Goal: Book appointment/travel/reservation

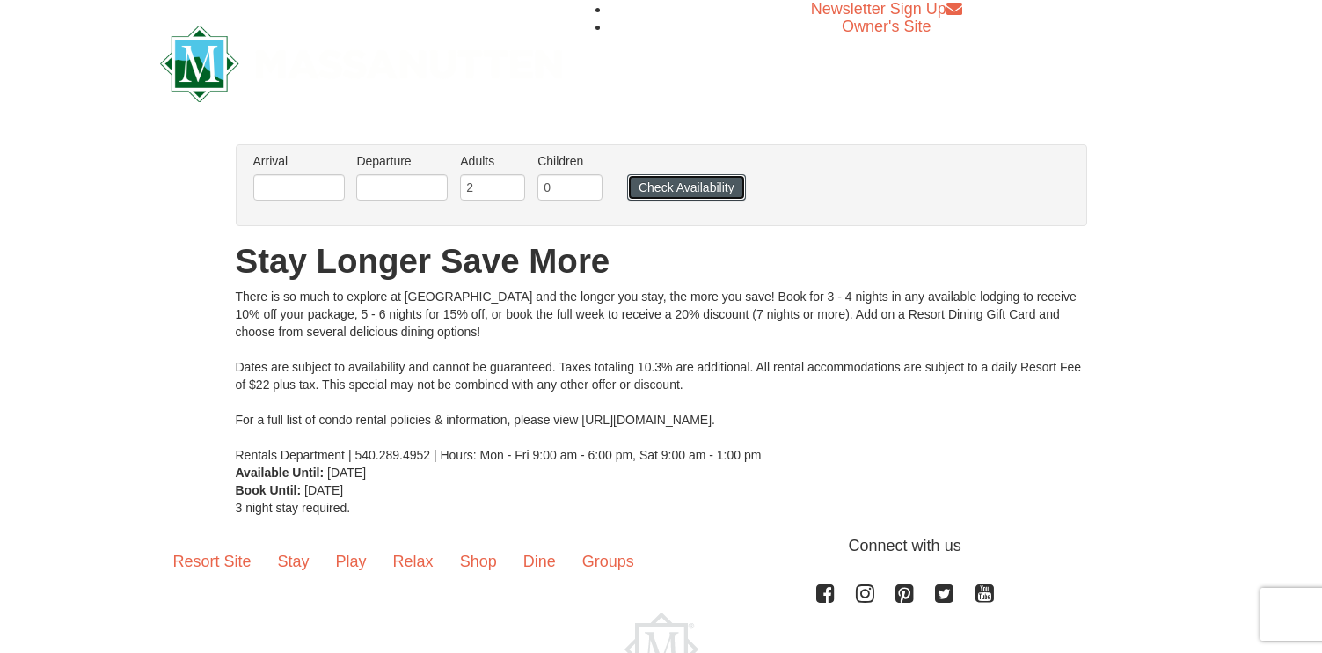
click at [661, 188] on button "Check Availability" at bounding box center [686, 187] width 119 height 26
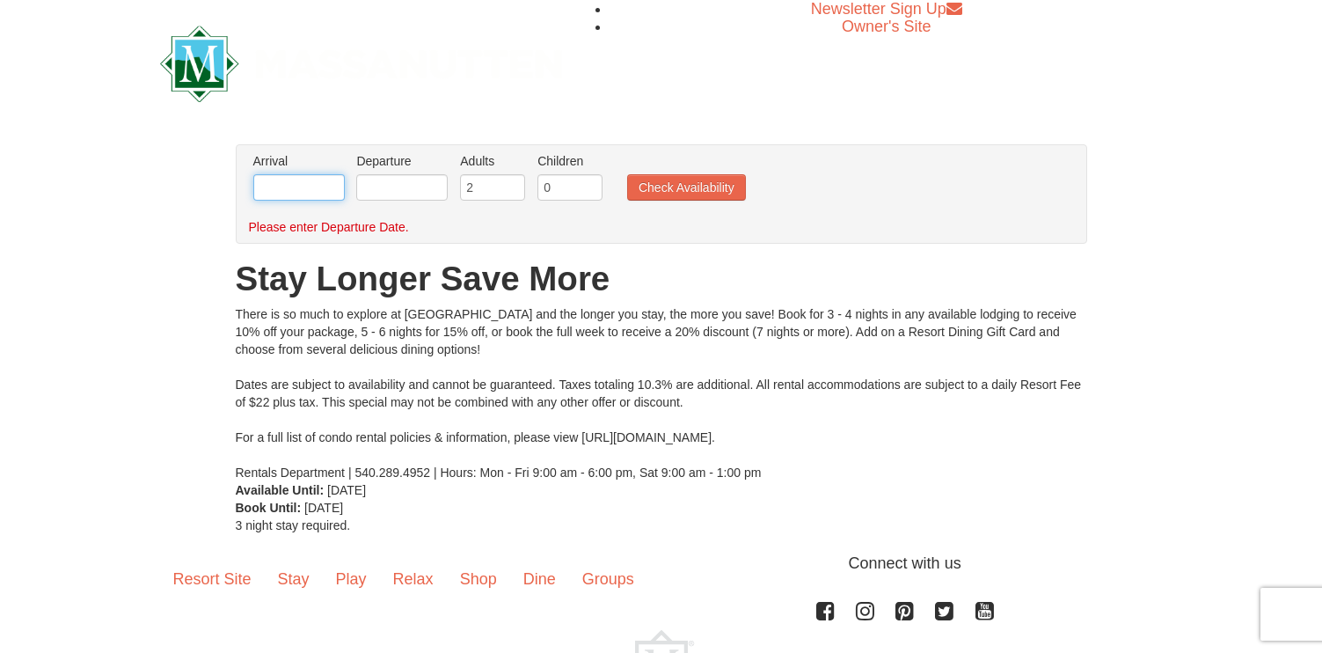
click at [315, 186] on input "text" at bounding box center [298, 187] width 91 height 26
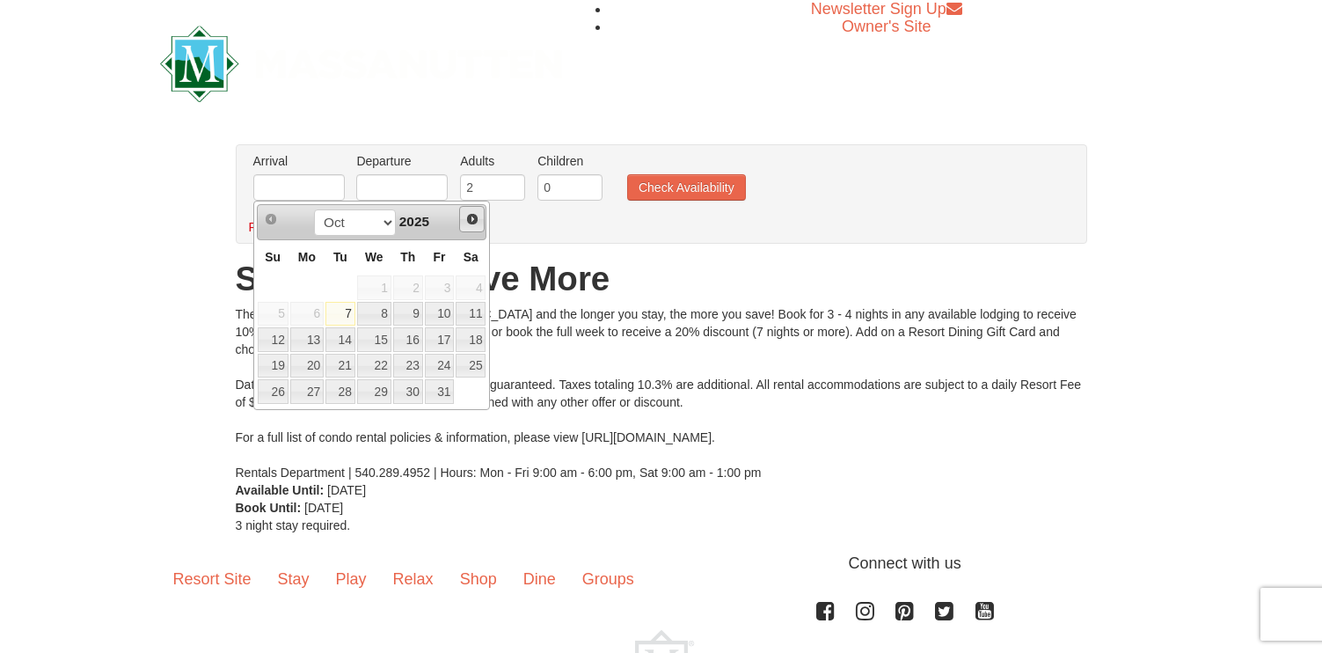
click at [471, 221] on span "Next" at bounding box center [472, 219] width 14 height 14
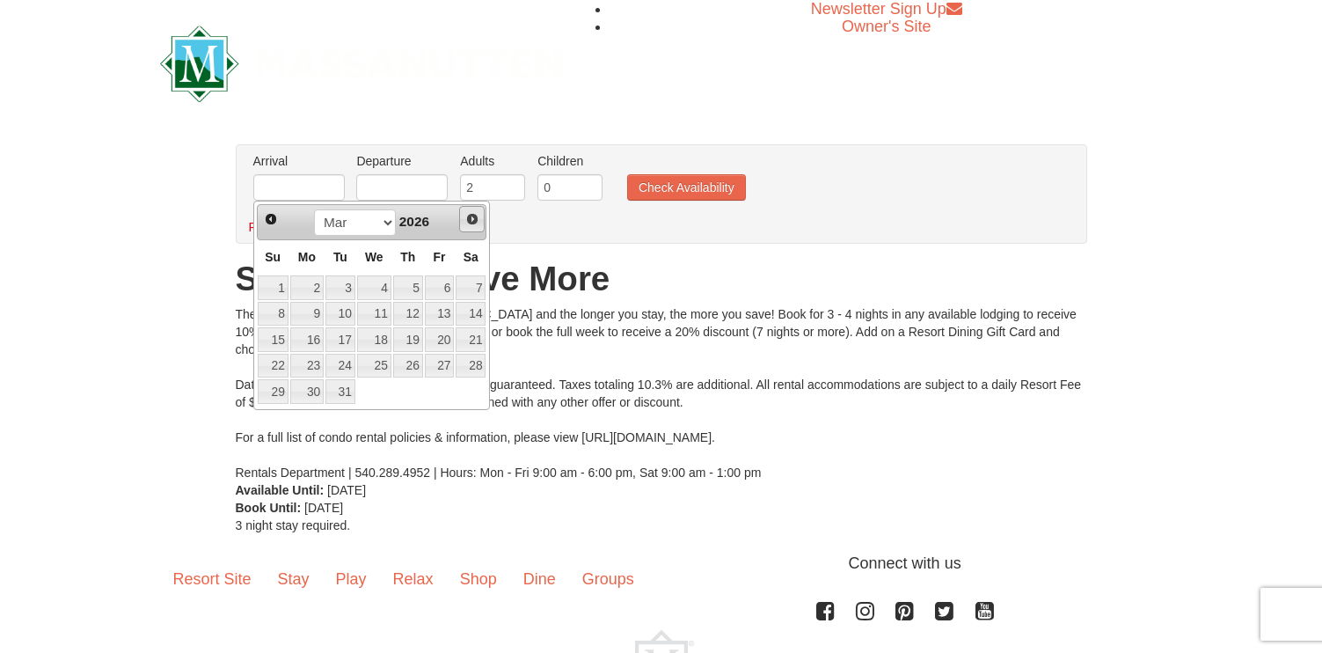
click at [471, 221] on span "Next" at bounding box center [472, 219] width 14 height 14
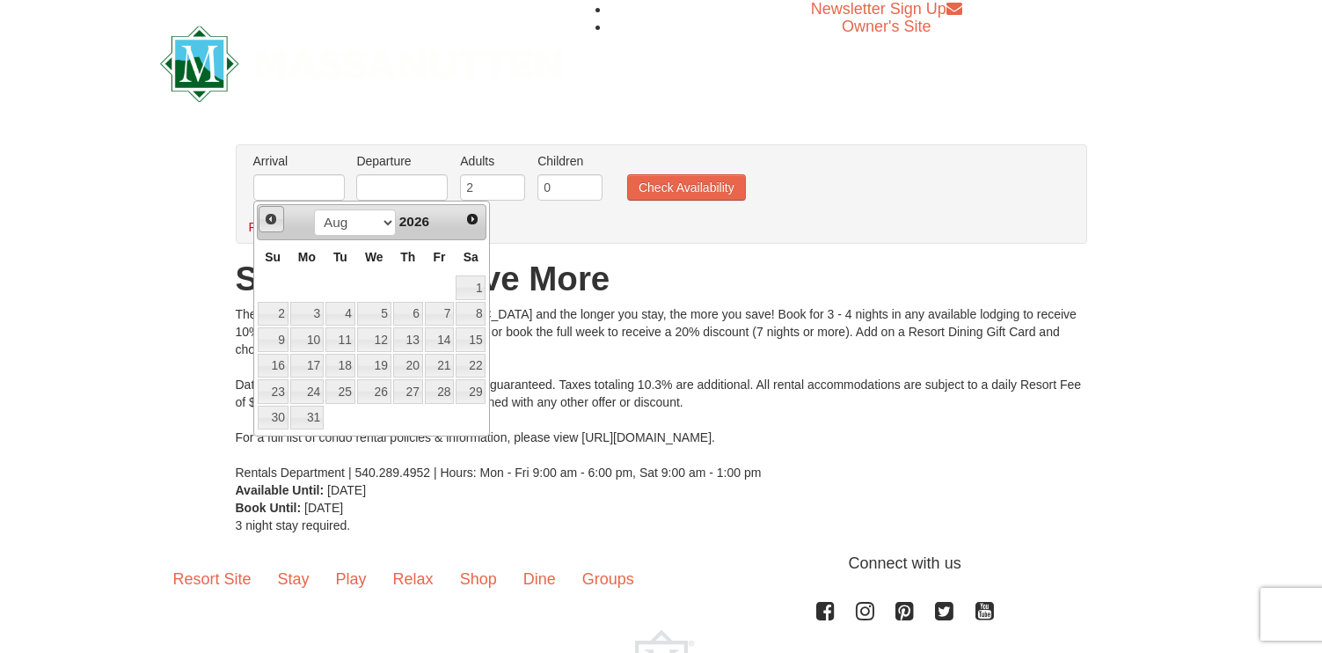
click at [269, 220] on span "Prev" at bounding box center [271, 219] width 14 height 14
click at [274, 362] on link "19" at bounding box center [273, 366] width 31 height 25
type input "[DATE]"
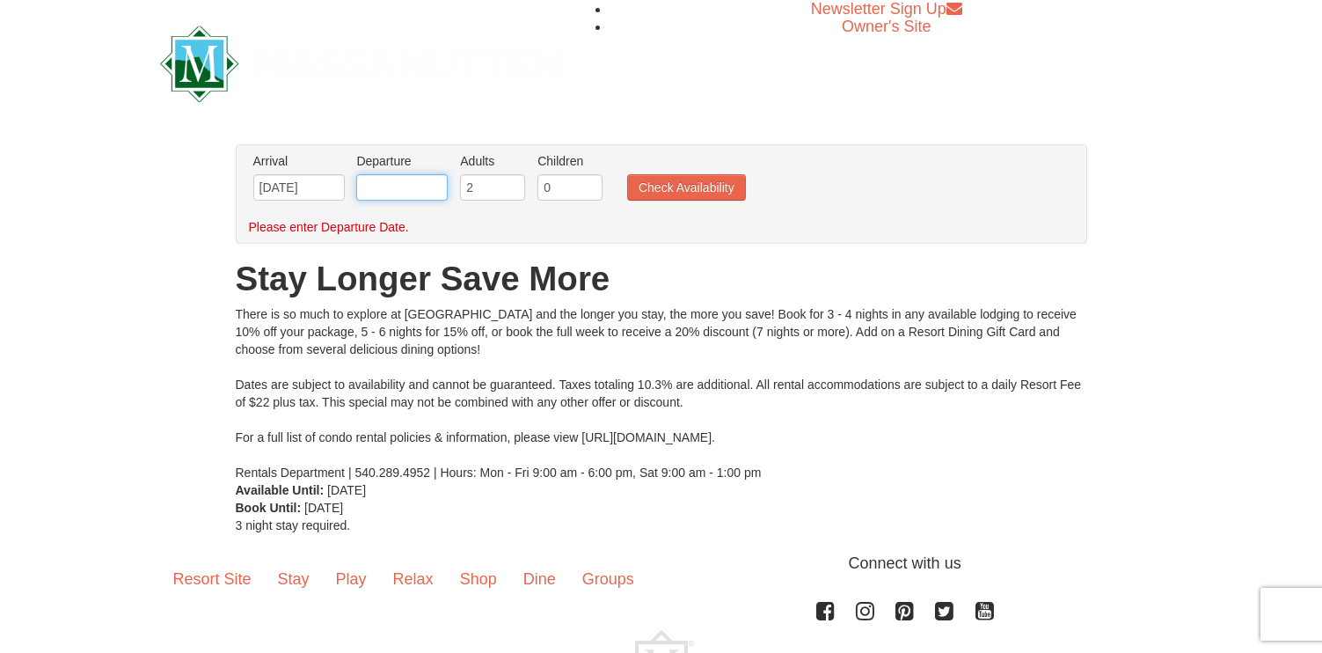
click at [407, 186] on input "text" at bounding box center [401, 187] width 91 height 26
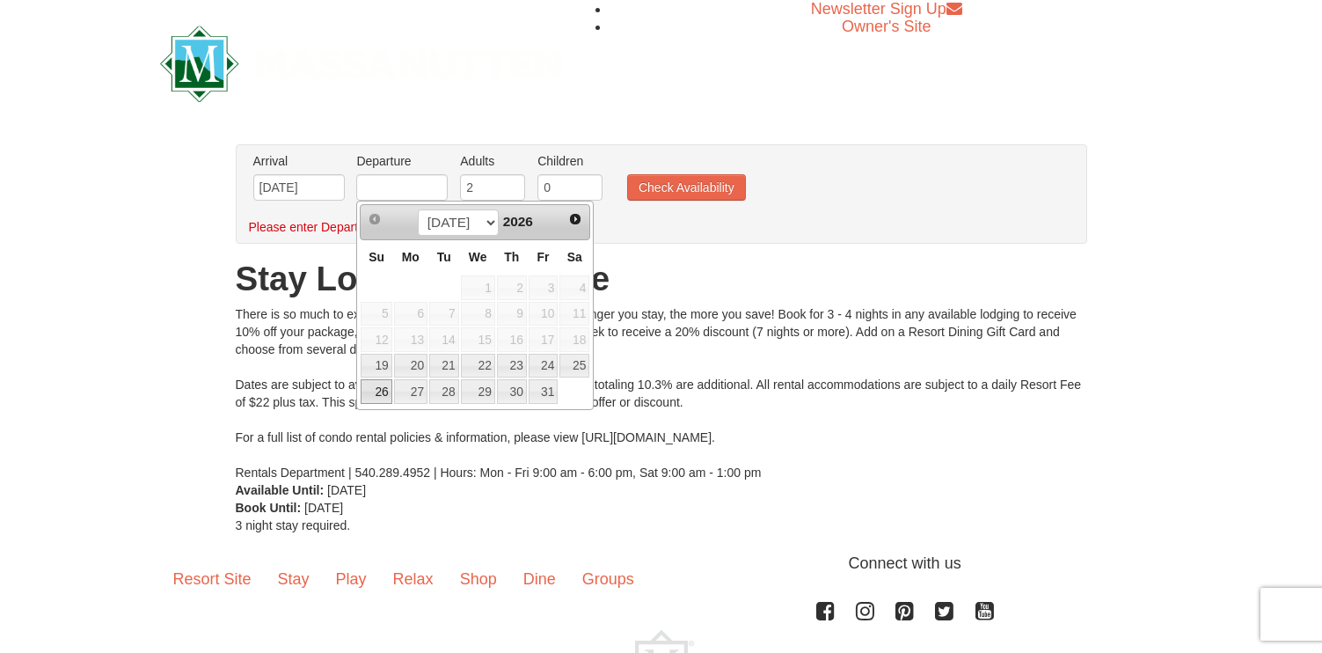
click at [375, 387] on link "26" at bounding box center [376, 391] width 31 height 25
type input "07/26/2026"
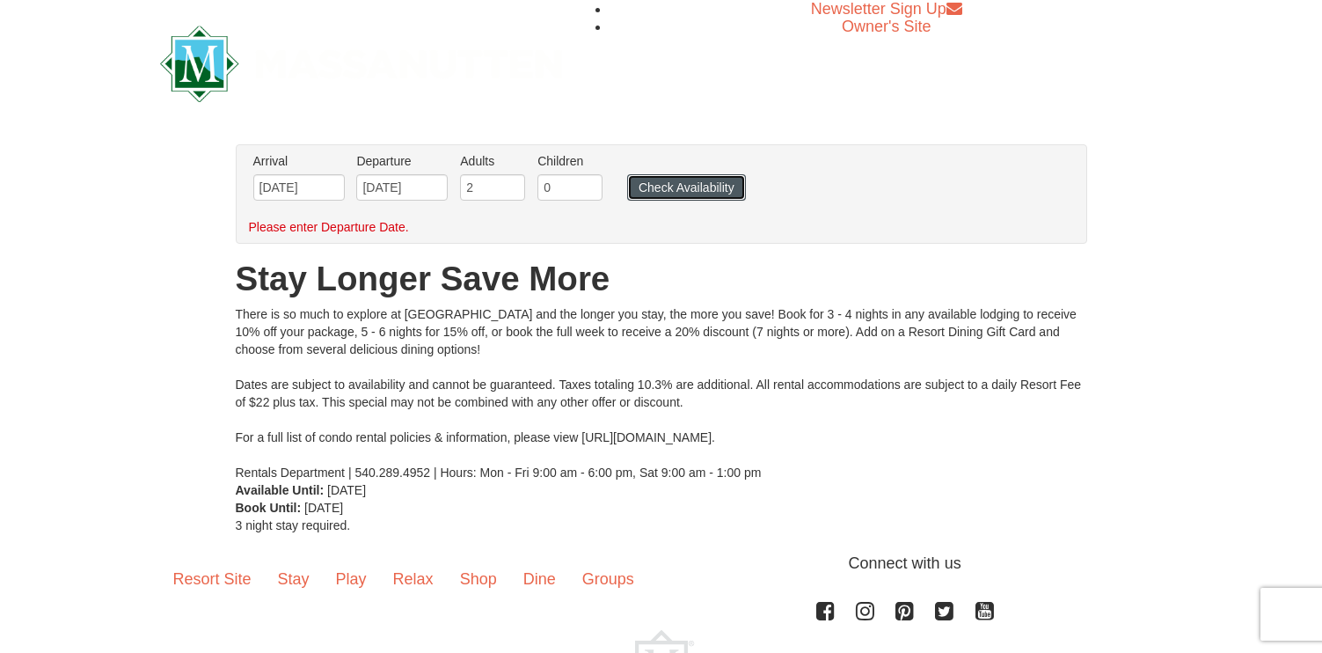
click at [662, 187] on button "Check Availability" at bounding box center [686, 187] width 119 height 26
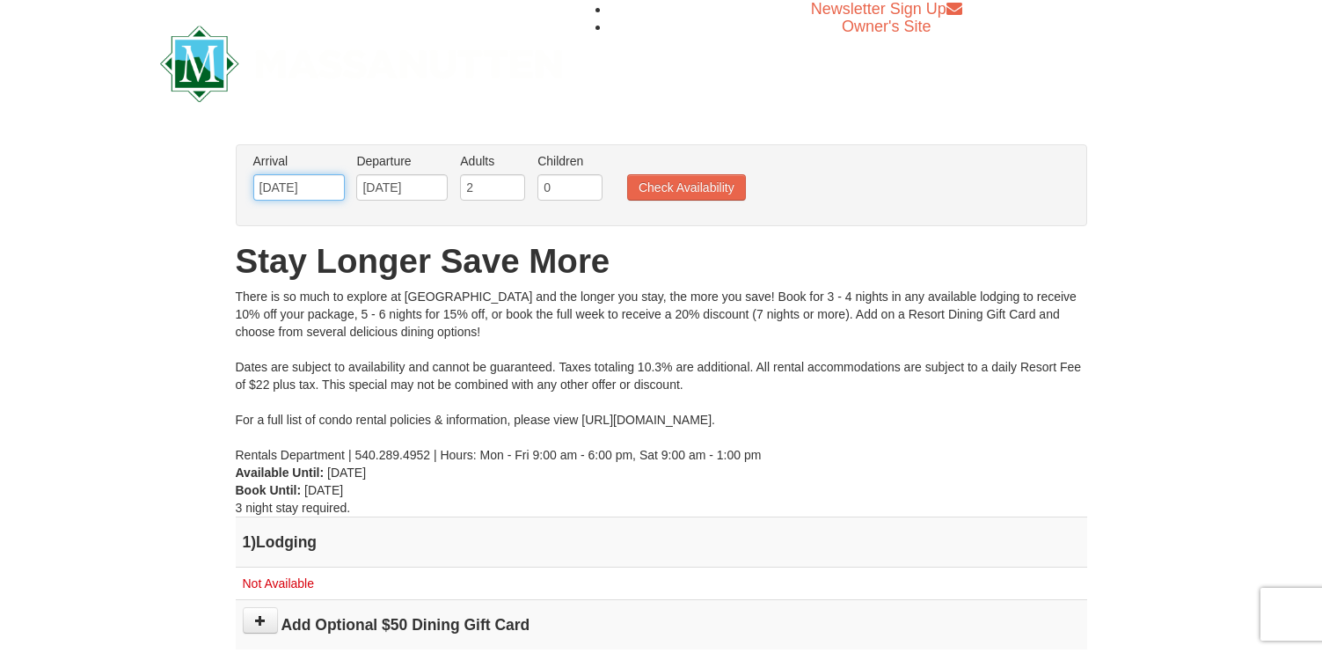
click at [322, 189] on input "[DATE]" at bounding box center [298, 187] width 91 height 26
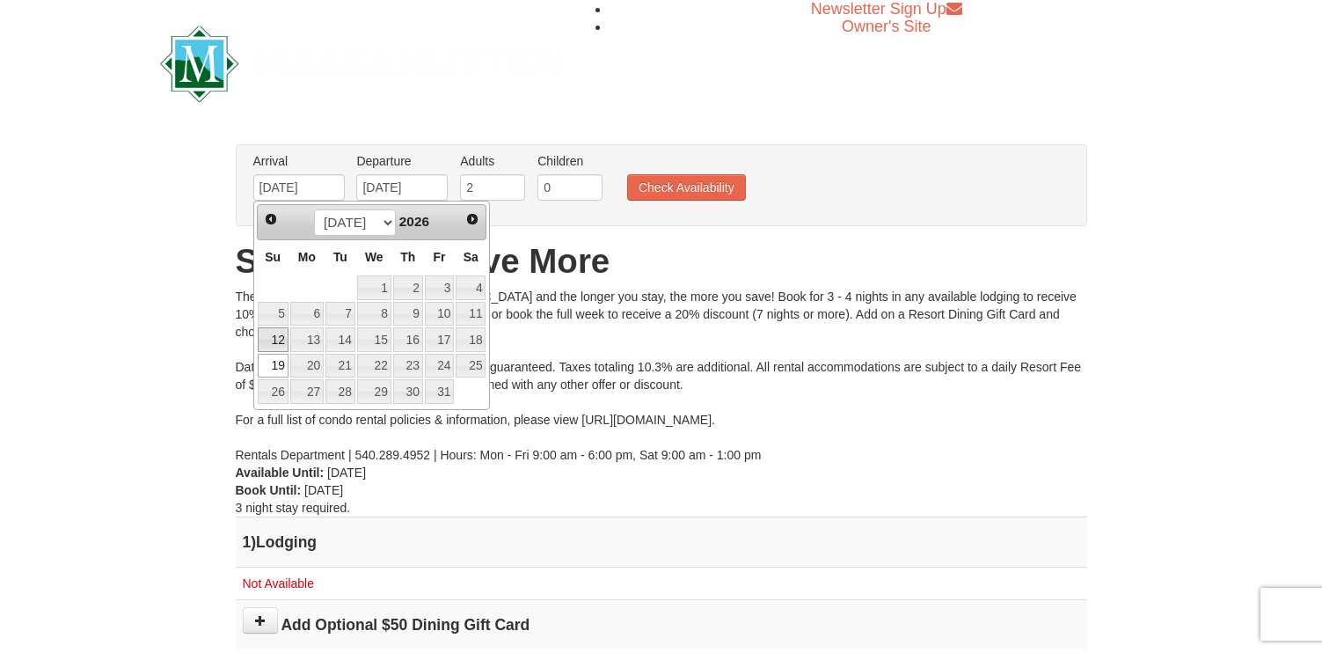
click at [274, 335] on link "12" at bounding box center [273, 339] width 31 height 25
type input "[DATE]"
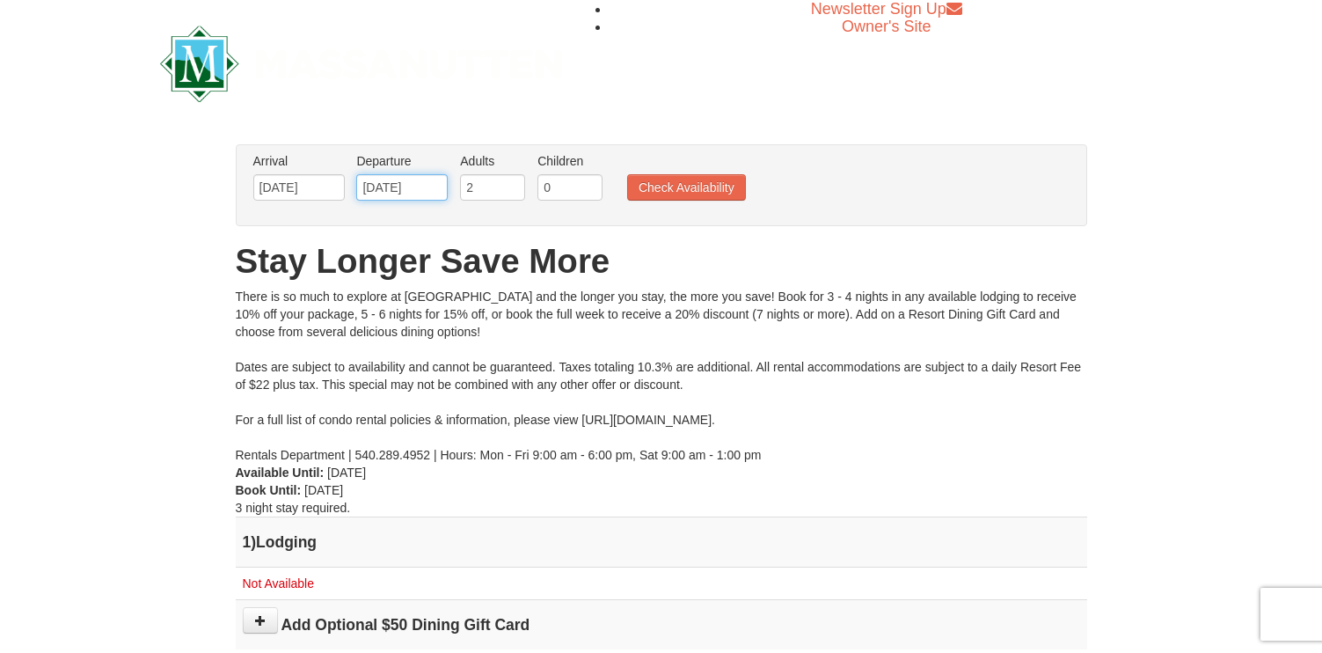
click at [398, 188] on input "07/26/2026" at bounding box center [401, 187] width 91 height 26
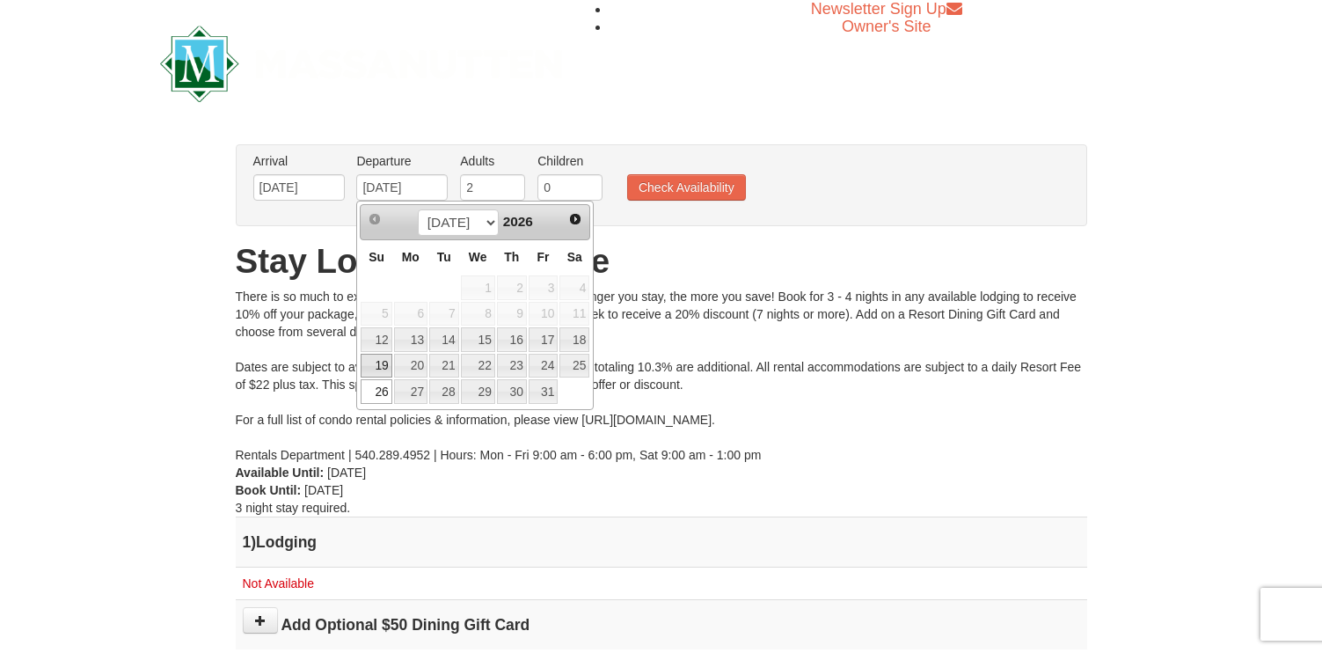
click at [376, 364] on link "19" at bounding box center [376, 366] width 31 height 25
type input "[DATE]"
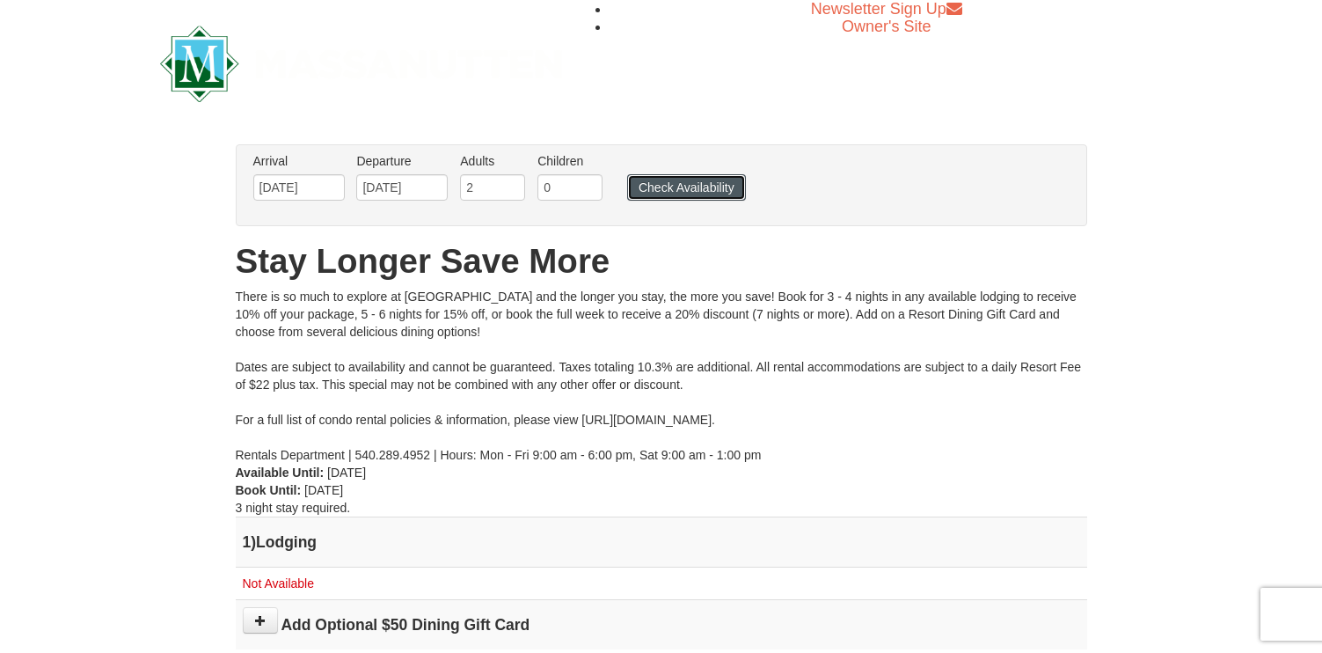
click at [668, 185] on button "Check Availability" at bounding box center [686, 187] width 119 height 26
click at [683, 188] on button "Check Availability" at bounding box center [686, 187] width 119 height 26
click at [318, 187] on input "07/12/2026" at bounding box center [298, 187] width 91 height 26
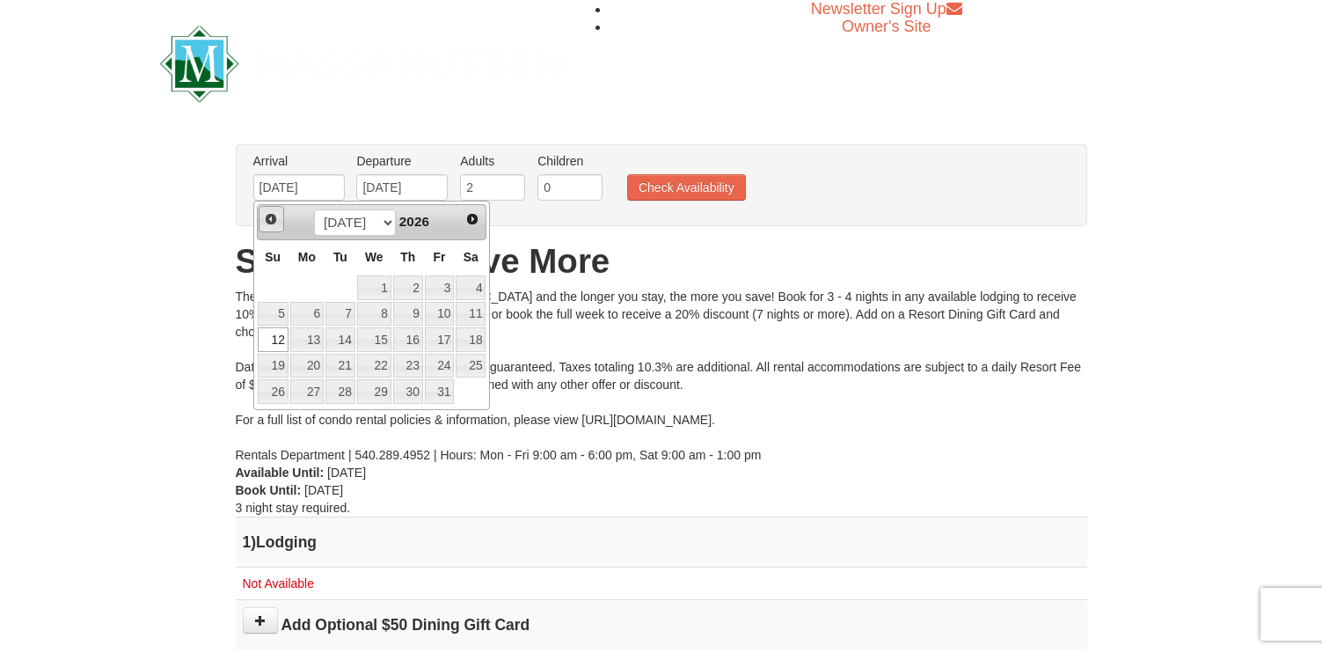
click at [267, 219] on span "Prev" at bounding box center [271, 219] width 14 height 14
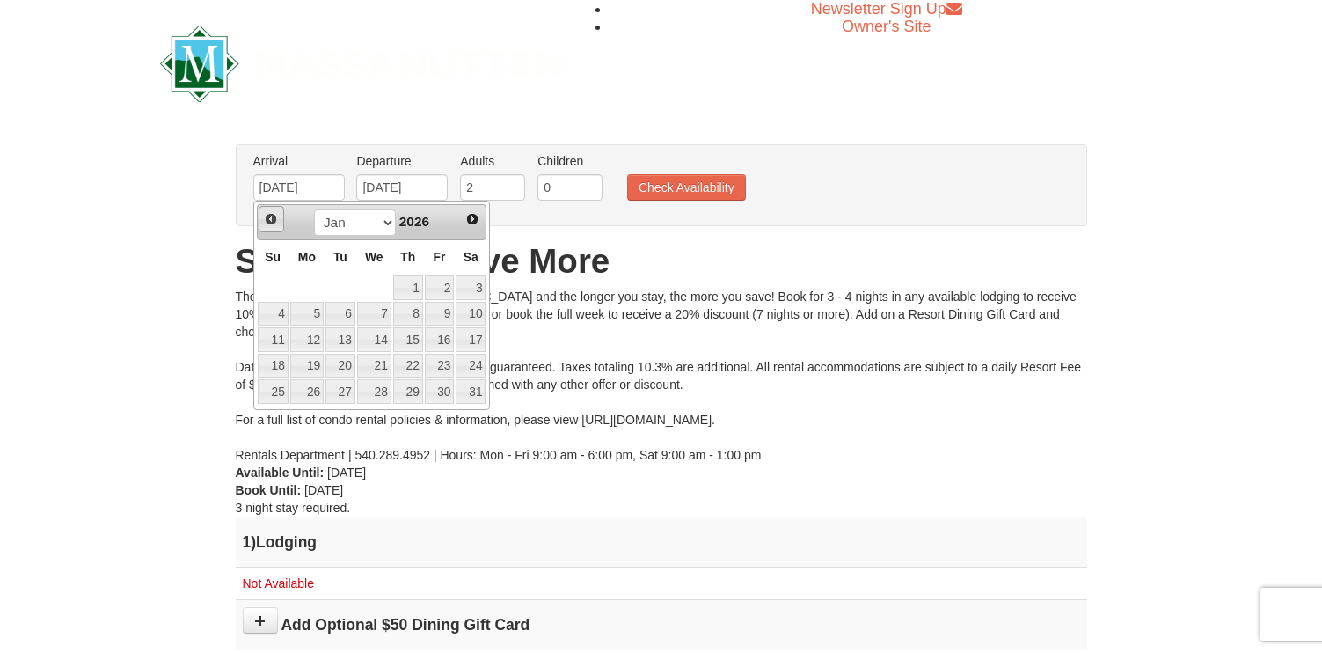
click at [267, 219] on span "Prev" at bounding box center [271, 219] width 14 height 14
click at [272, 311] on link "2" at bounding box center [273, 314] width 31 height 25
type input "[DATE]"
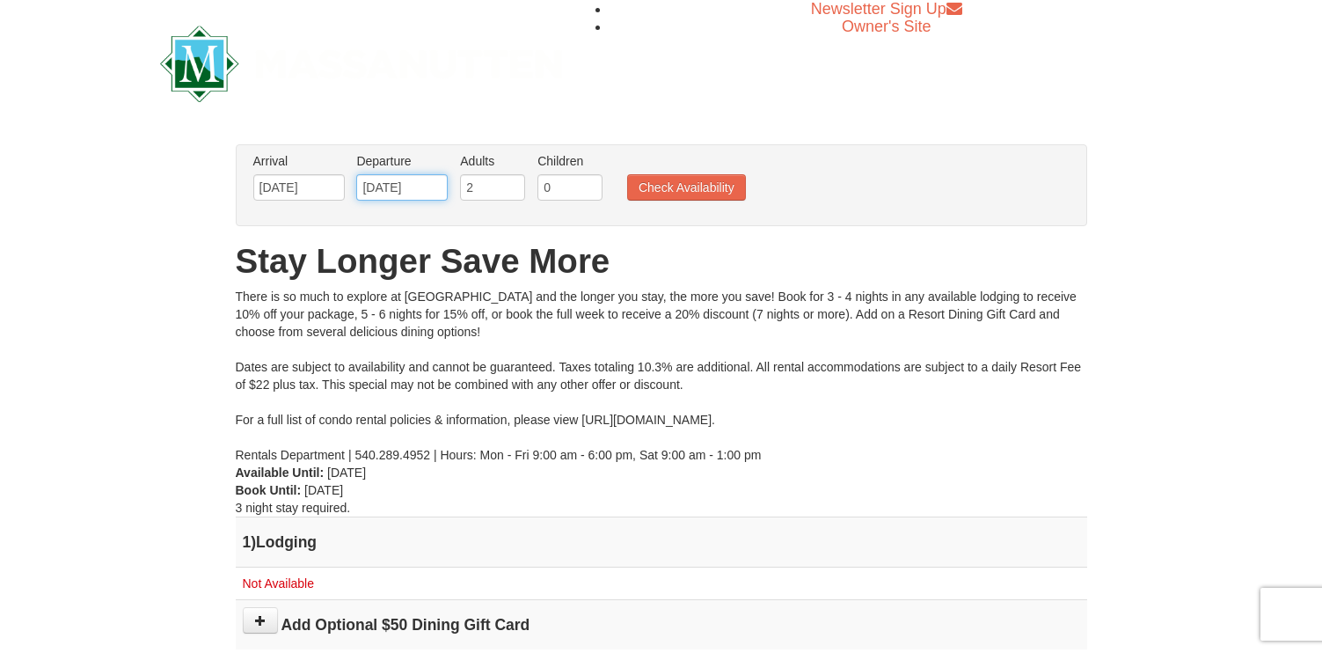
click at [370, 191] on input "07/19/2026" at bounding box center [401, 187] width 91 height 26
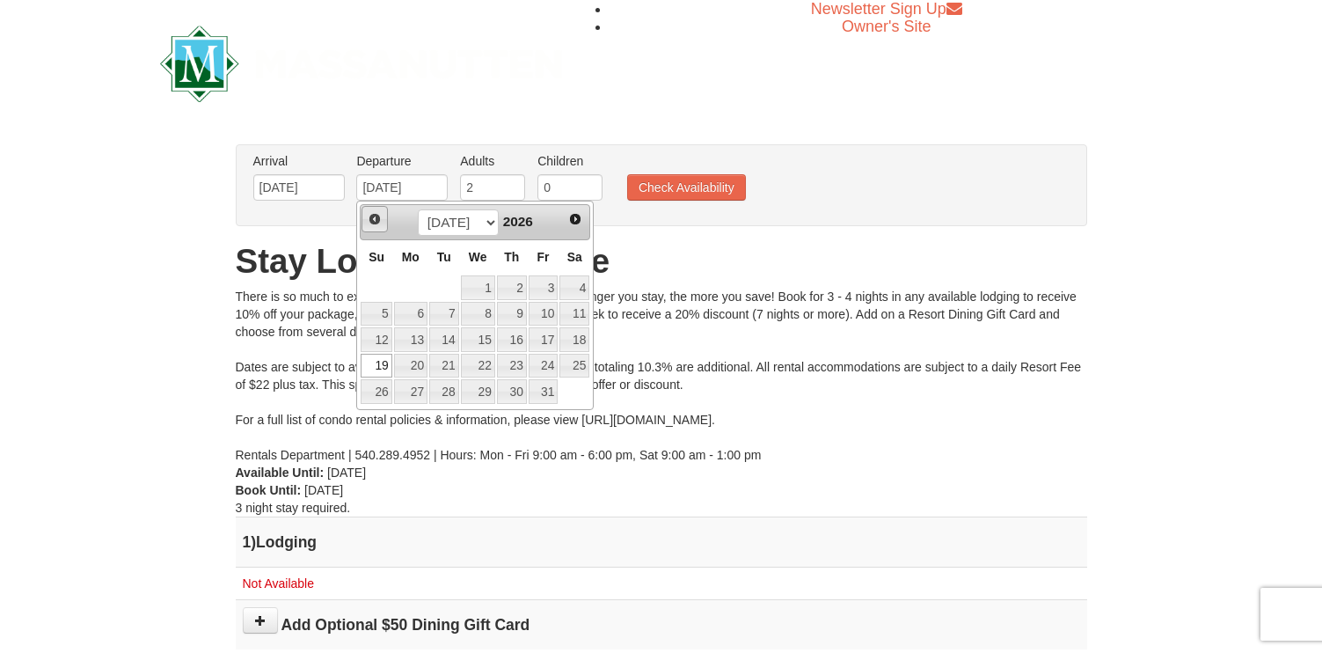
click at [381, 223] on span "Prev" at bounding box center [375, 219] width 14 height 14
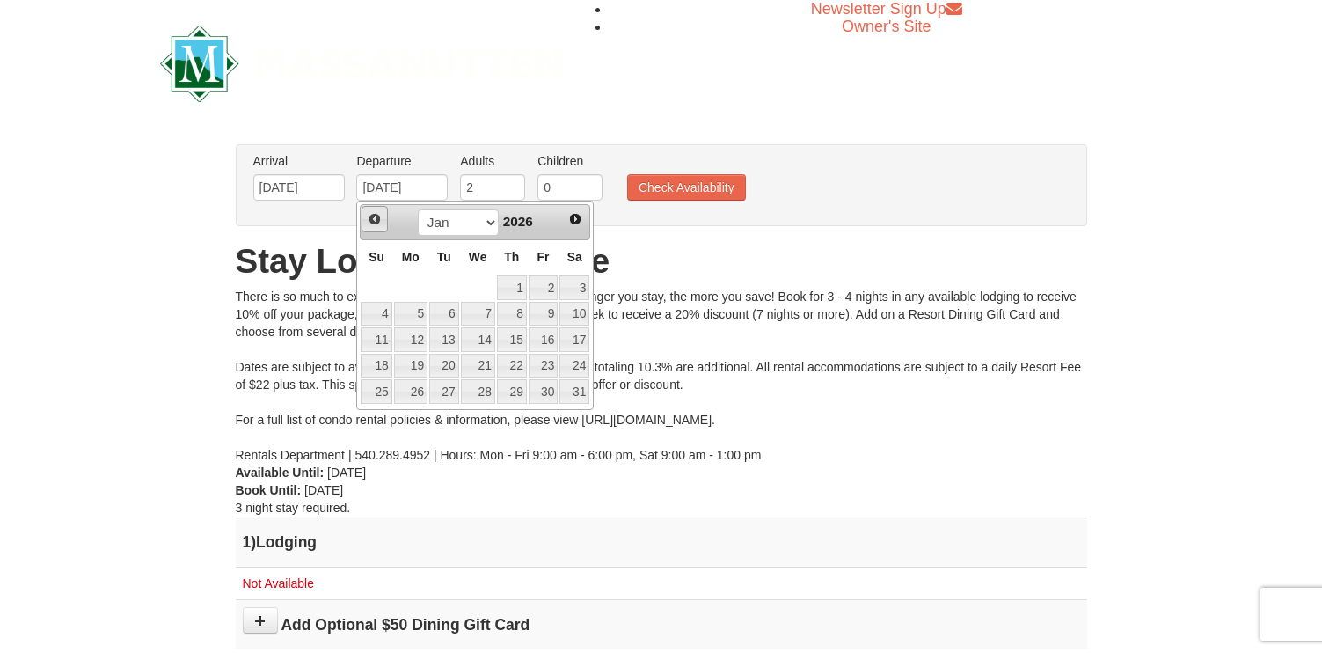
click at [381, 223] on span "Prev" at bounding box center [375, 219] width 14 height 14
click at [376, 344] on link "9" at bounding box center [376, 339] width 31 height 25
type input "[DATE]"
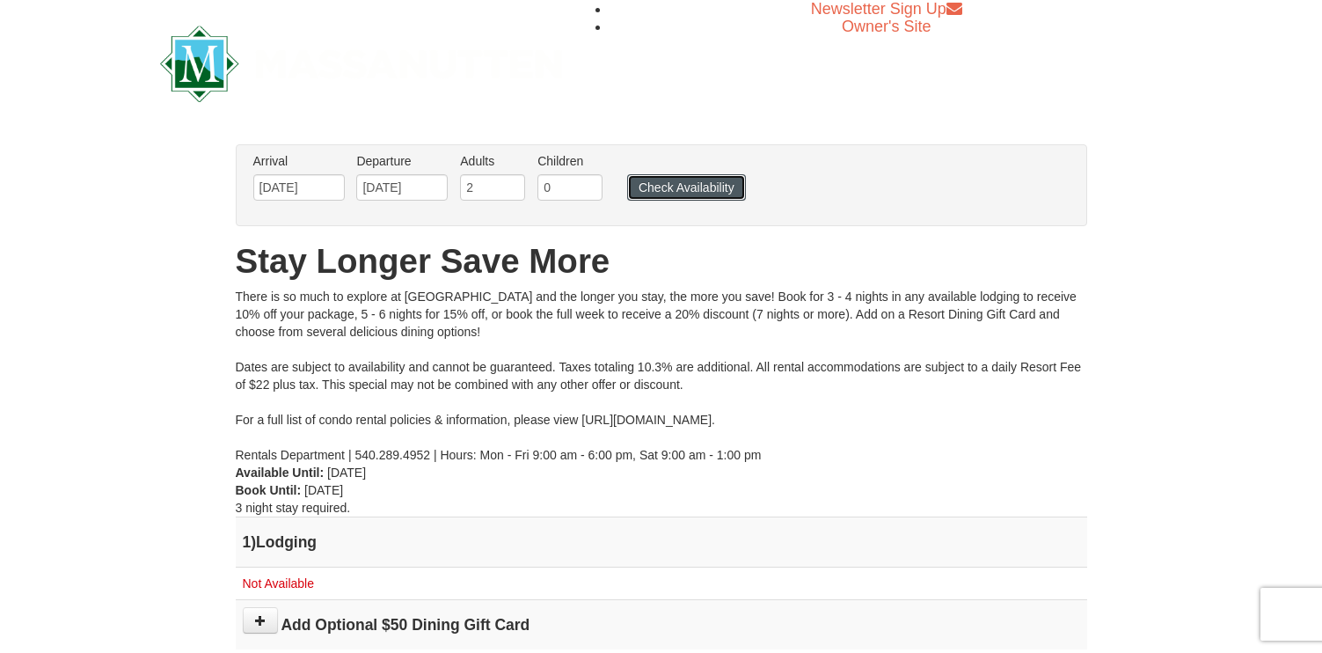
click at [661, 187] on button "Check Availability" at bounding box center [686, 187] width 119 height 26
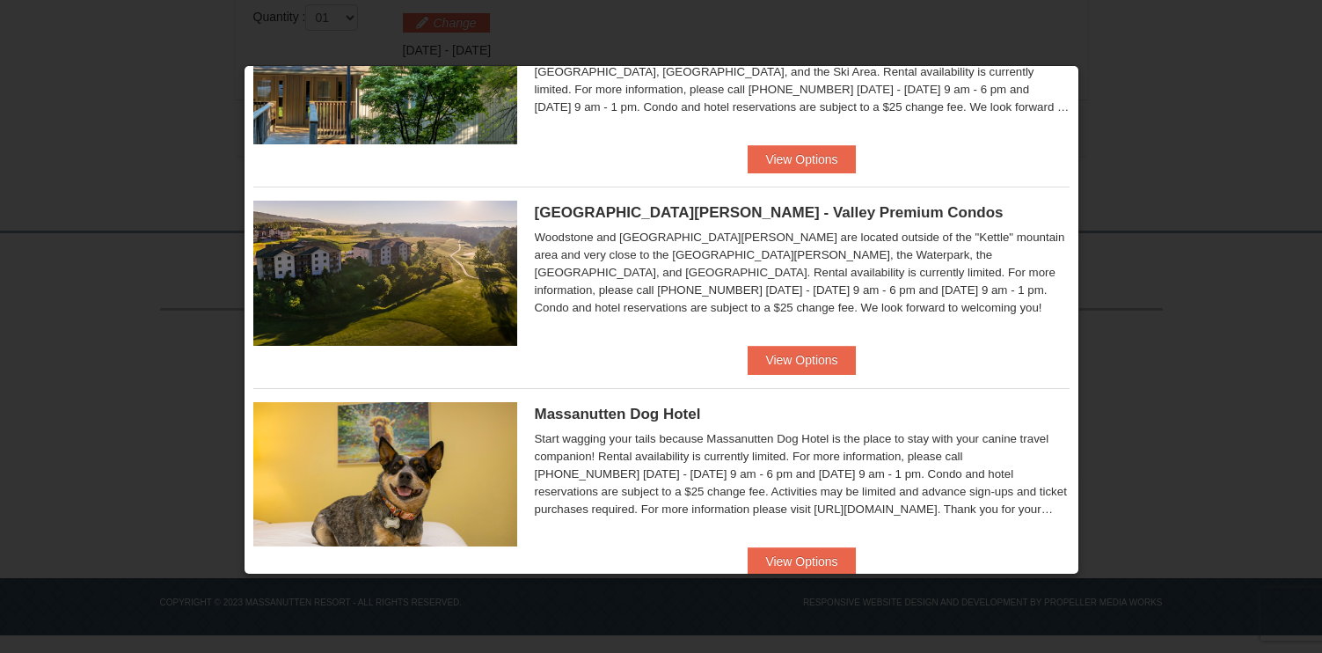
scroll to position [971, 0]
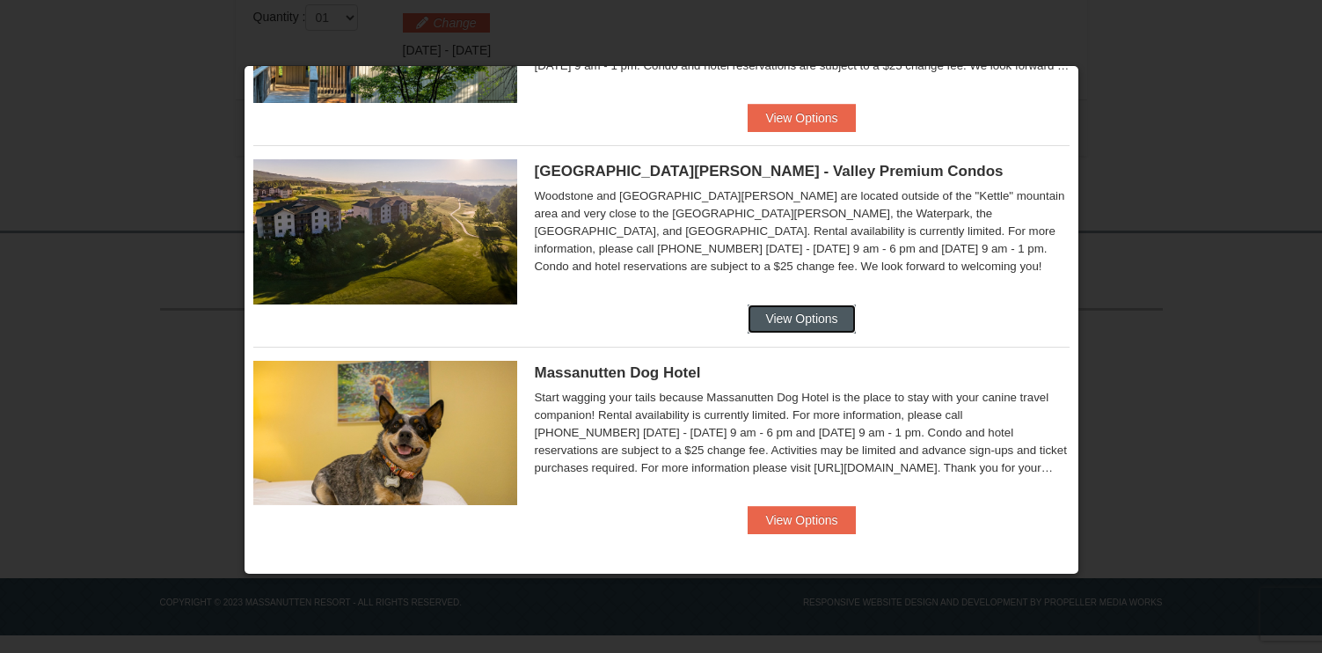
click at [791, 316] on button "View Options" at bounding box center [801, 318] width 107 height 28
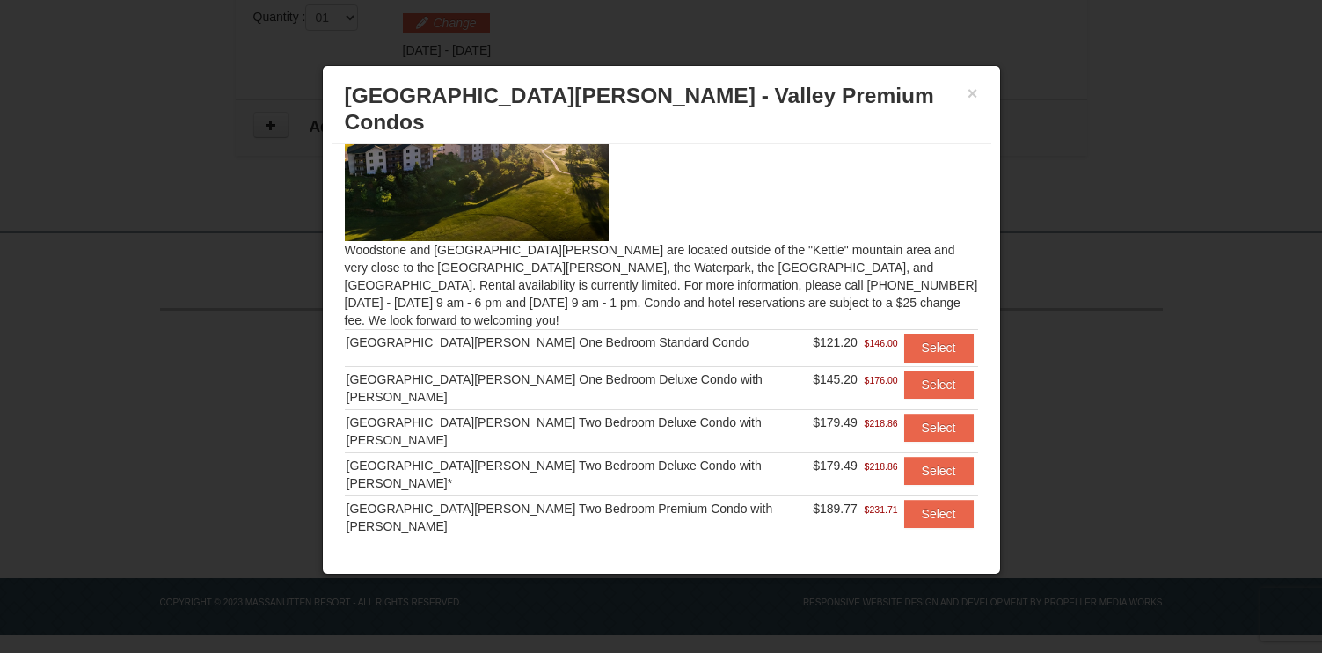
scroll to position [84, 0]
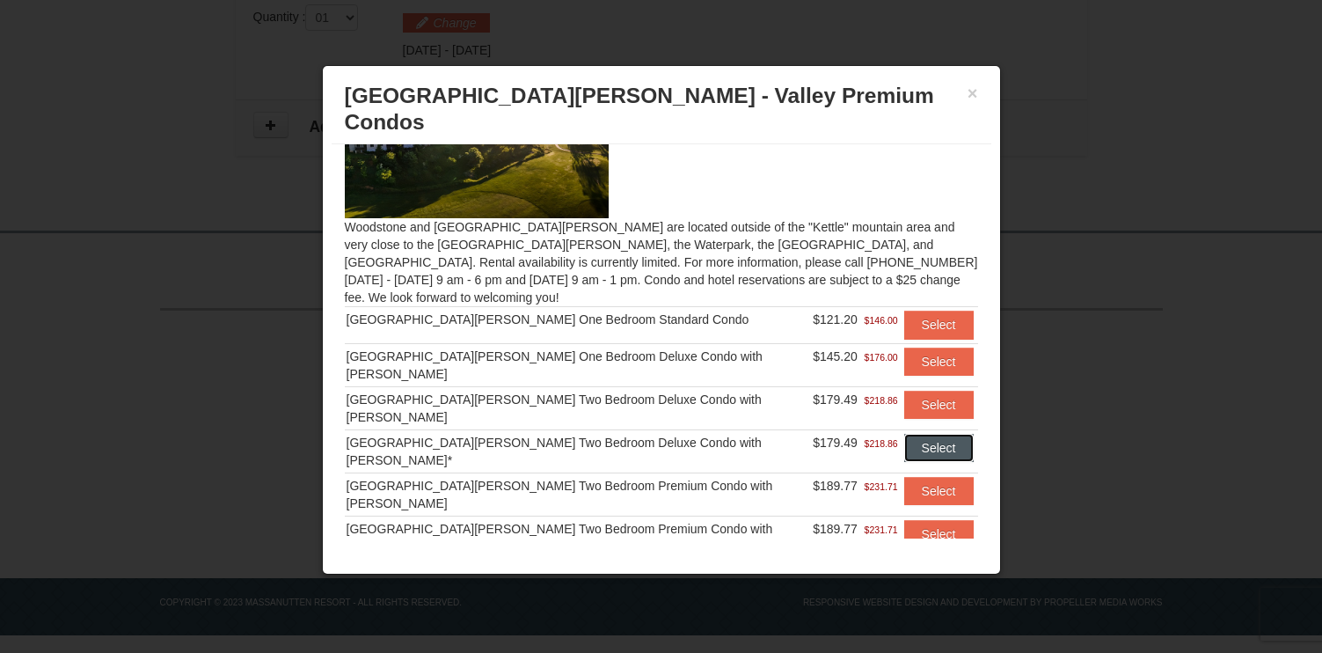
click at [921, 434] on button "Select" at bounding box center [938, 448] width 69 height 28
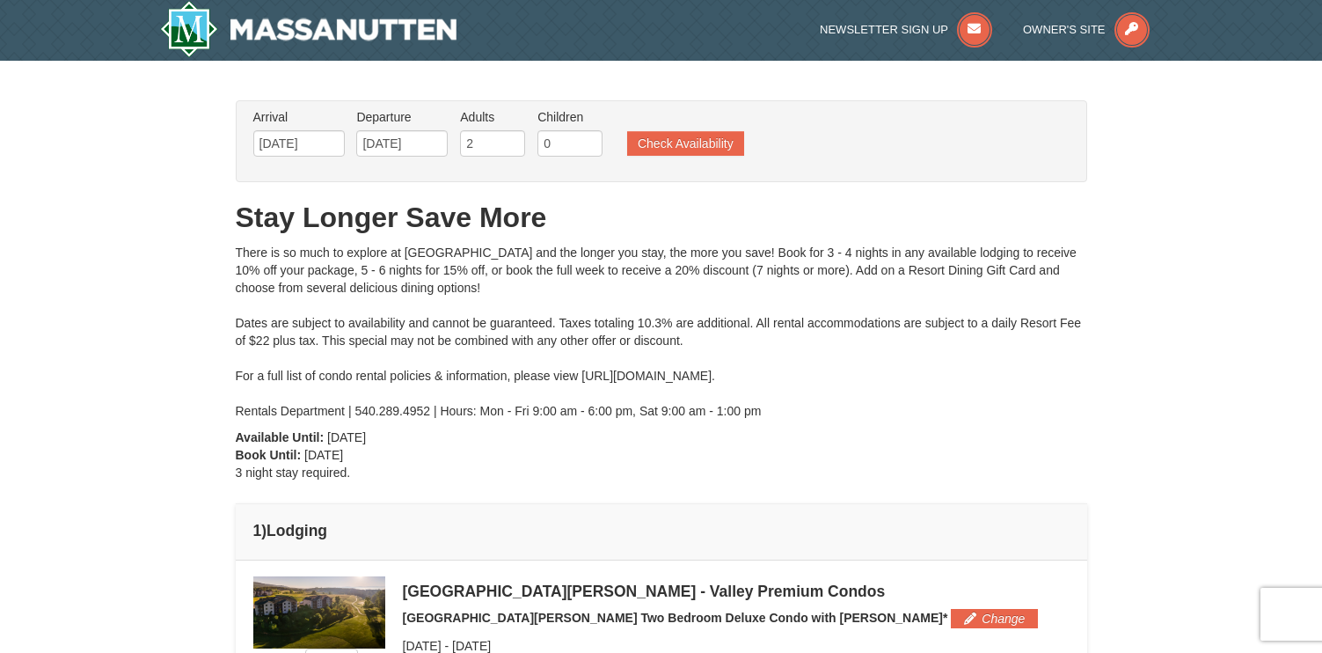
scroll to position [0, 0]
